Goal: Check status: Check status

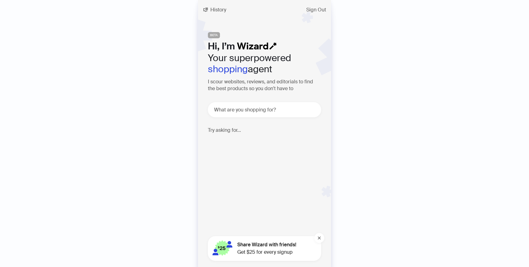
scroll to position [1277, 0]
click at [216, 15] on button "History" at bounding box center [214, 10] width 33 height 10
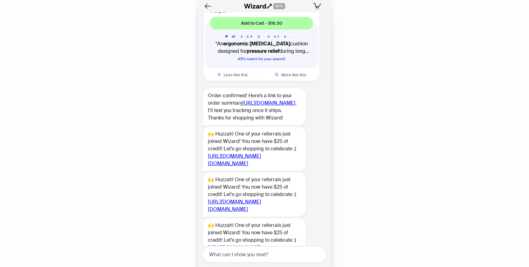
scroll to position [124, 0]
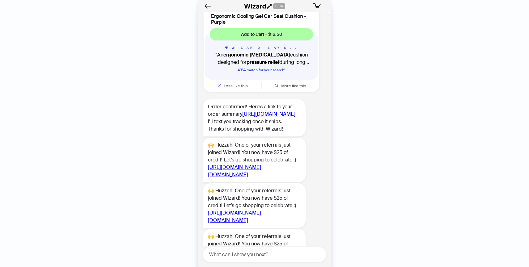
click at [247, 132] on div "Order confirmed! Here’s a link to your order summary [URL][DOMAIN_NAME] . I’ll …" at bounding box center [254, 118] width 103 height 37
click at [247, 118] on link "[URL][DOMAIN_NAME]" at bounding box center [268, 114] width 53 height 6
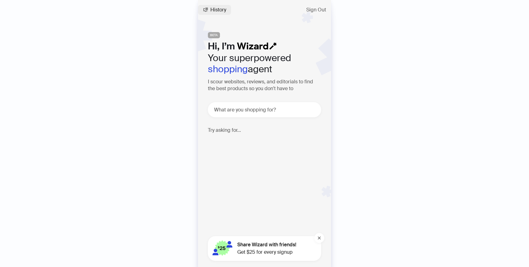
click at [223, 9] on span "History" at bounding box center [218, 9] width 16 height 5
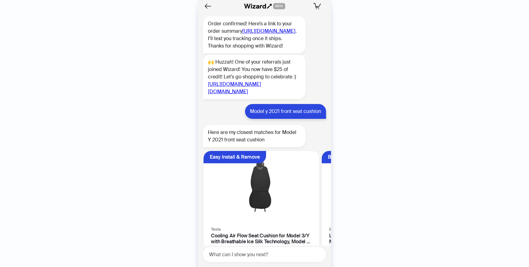
scroll to position [817, 0]
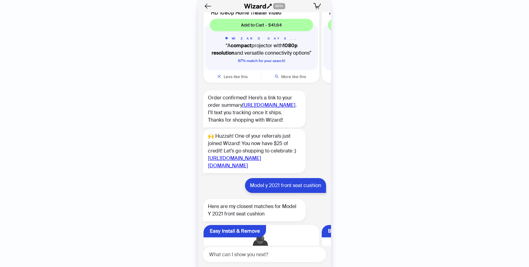
click at [262, 109] on link "[URL][DOMAIN_NAME]" at bounding box center [268, 105] width 53 height 6
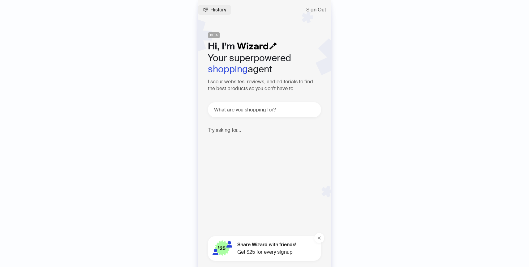
click at [212, 11] on span "History" at bounding box center [218, 9] width 16 height 5
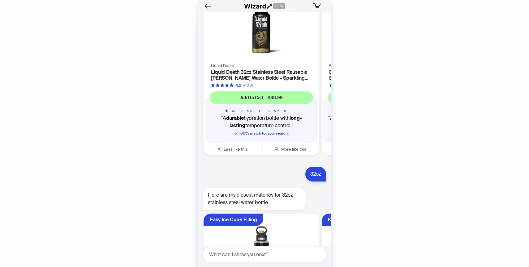
scroll to position [8460, 0]
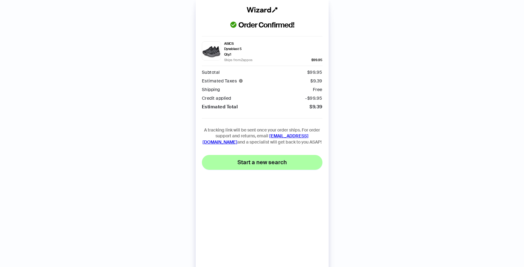
click at [248, 164] on span "Start a new search" at bounding box center [261, 162] width 49 height 7
